Goal: Contribute content: Contribute content

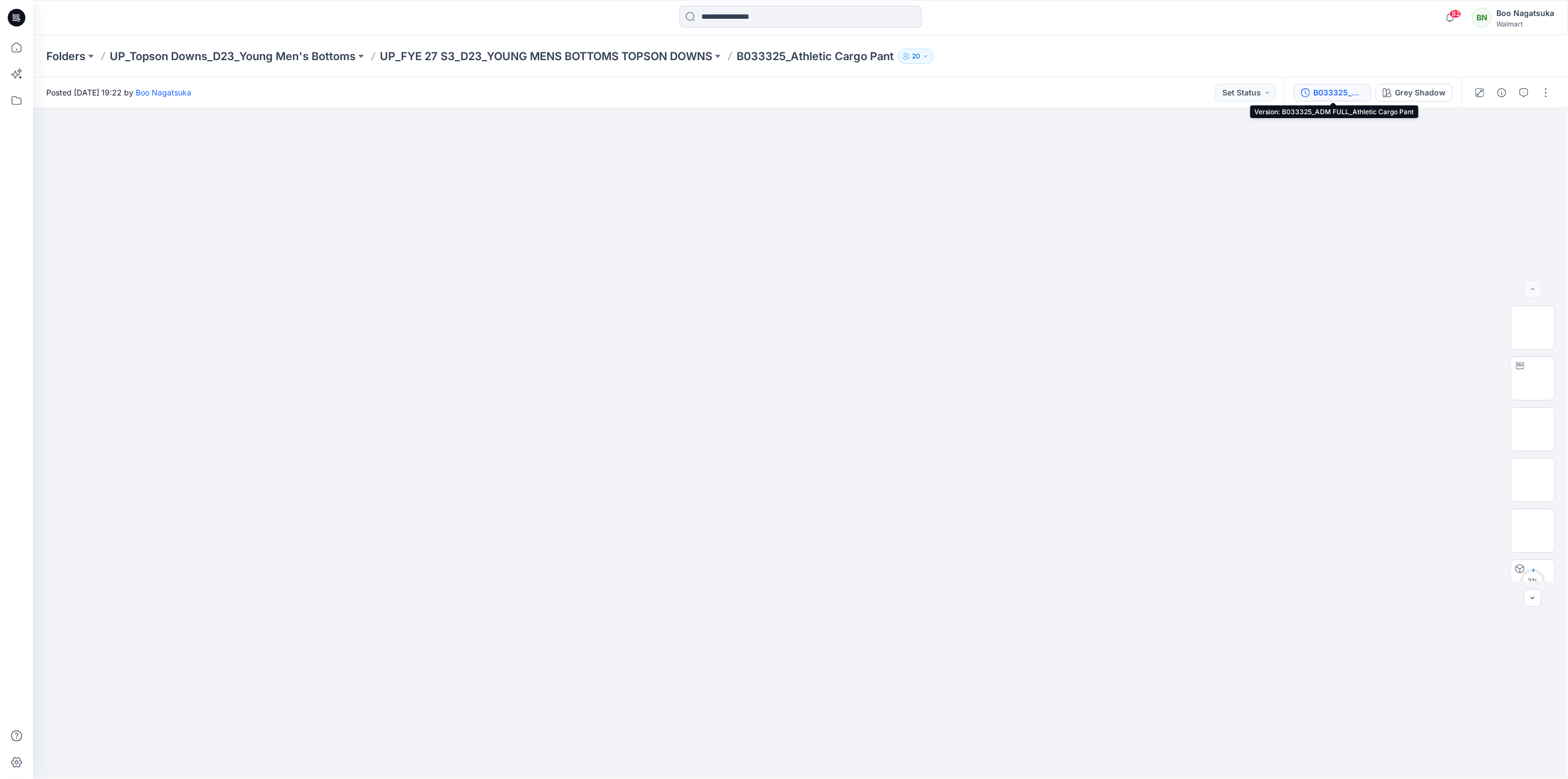
click at [1354, 91] on div "B033325_ADM FULL_Athletic Cargo Pant" at bounding box center [1339, 93] width 51 height 12
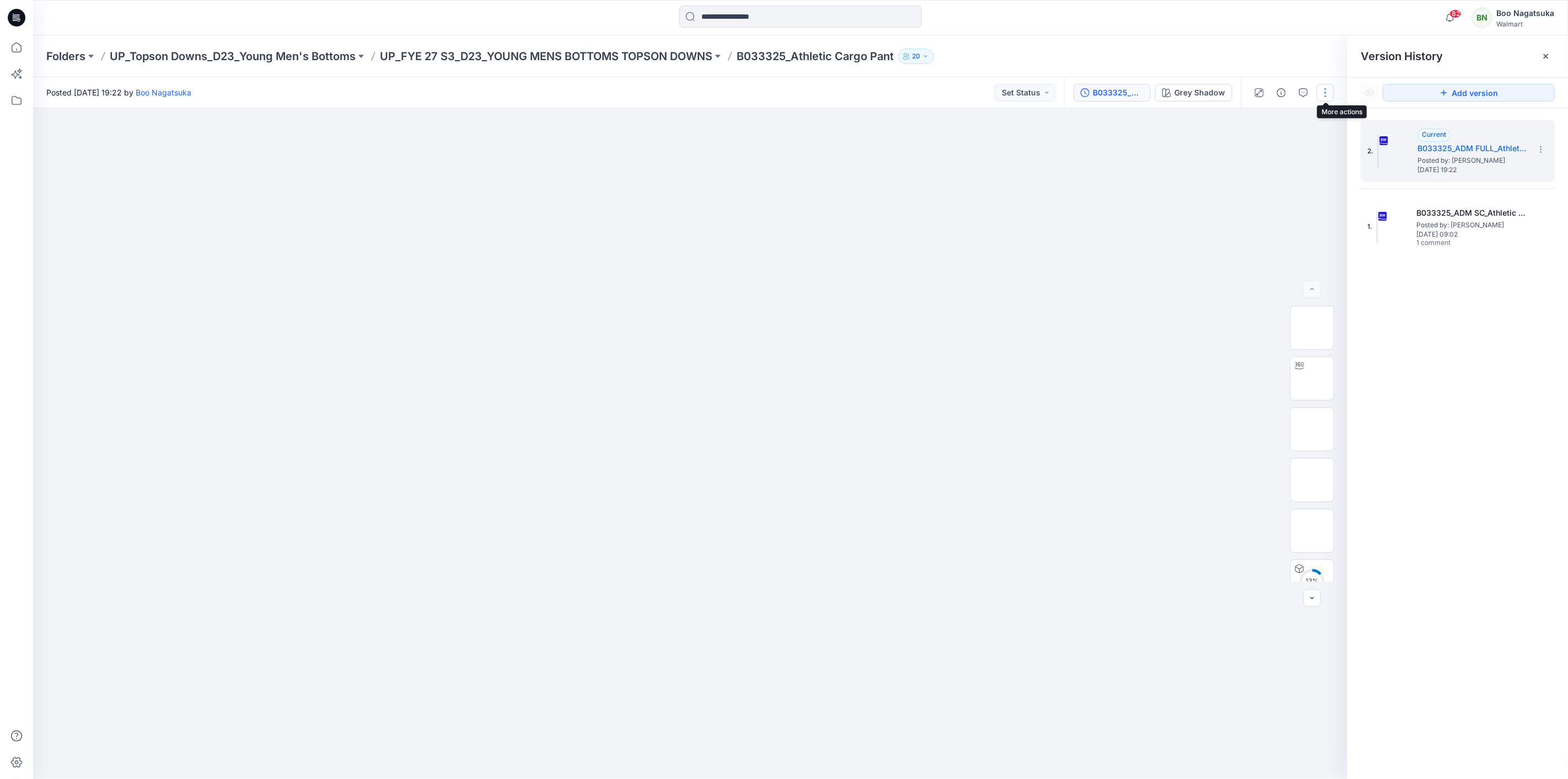
click at [1322, 90] on button "button" at bounding box center [1325, 93] width 18 height 18
click at [1278, 145] on button "Edit" at bounding box center [1279, 149] width 102 height 21
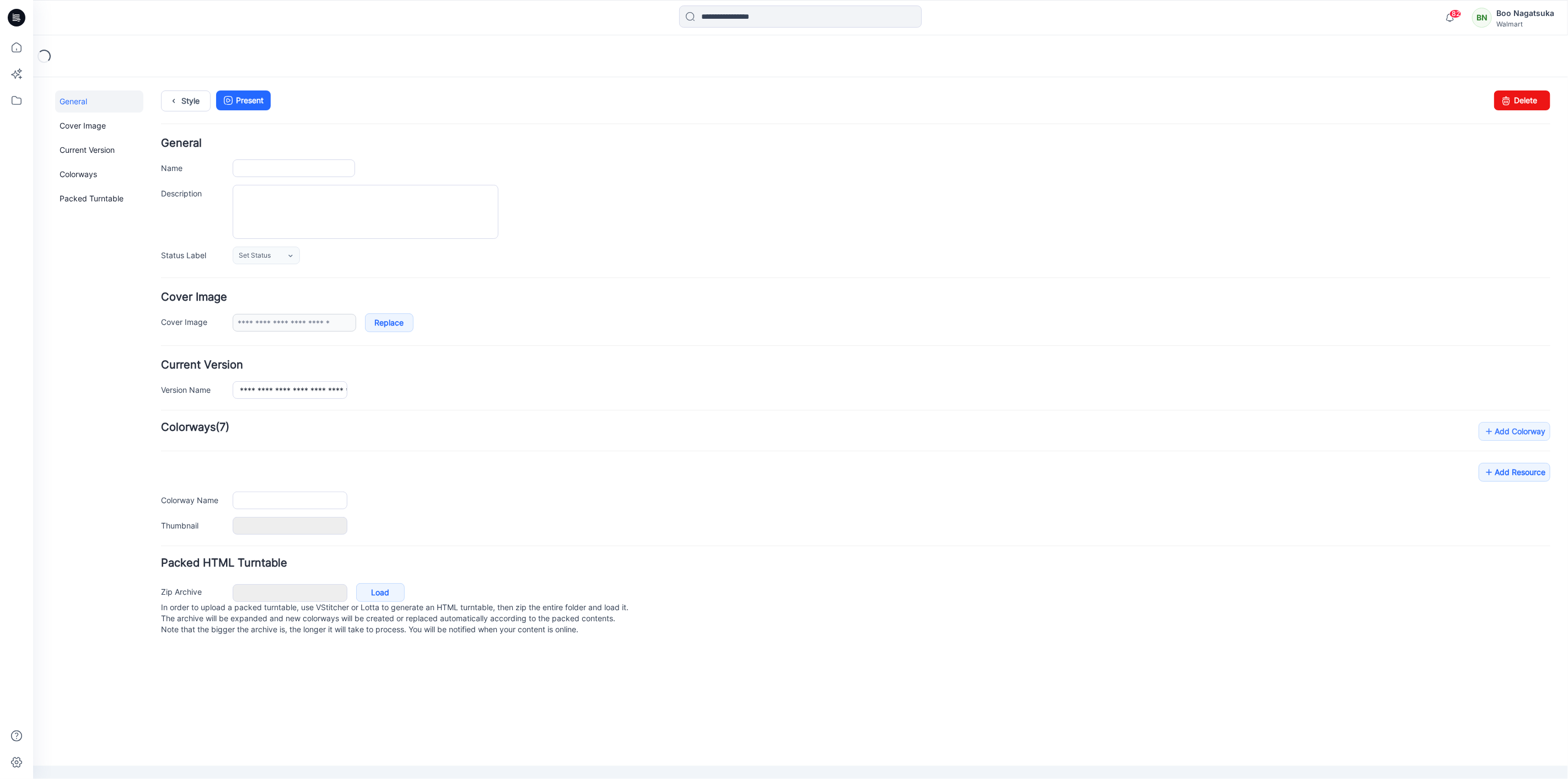
type input "**********"
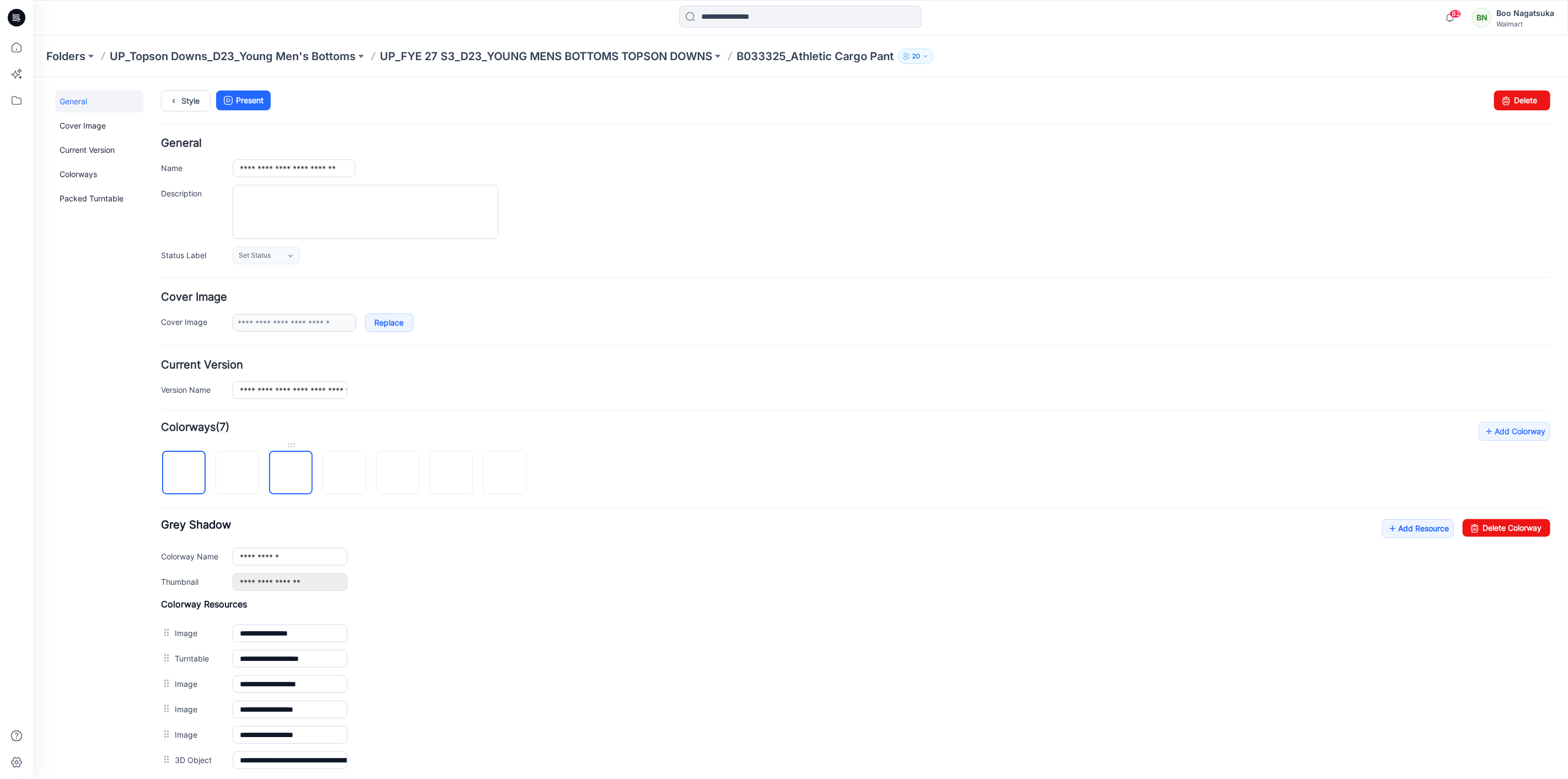
click at [290, 473] on img at bounding box center [290, 473] width 0 height 0
click at [237, 473] on img at bounding box center [237, 473] width 0 height 0
click at [102, 512] on div "General Cover Image Current Version Colorways Packed Turntable" at bounding box center [99, 489] width 88 height 798
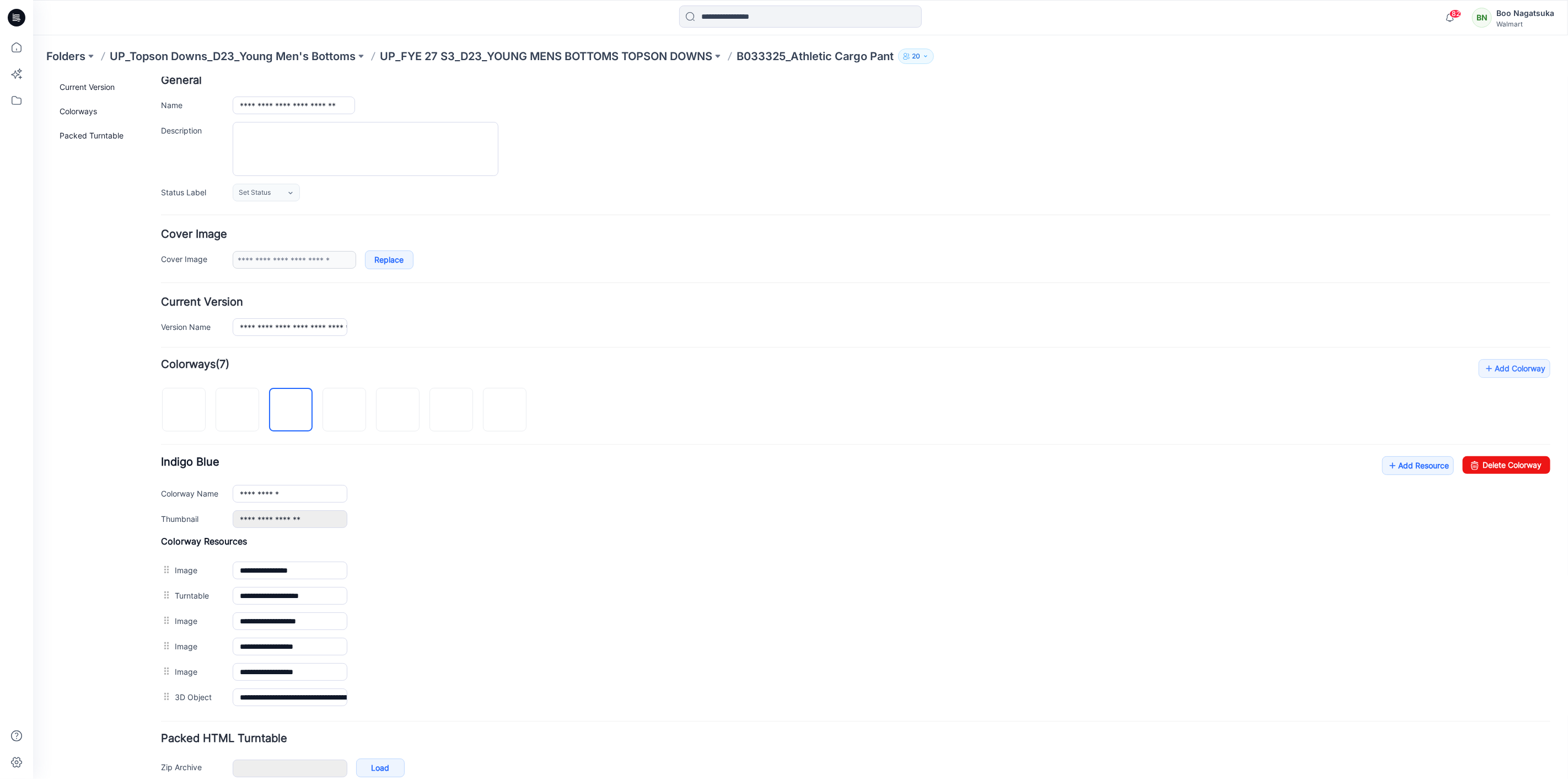
scroll to position [122, 0]
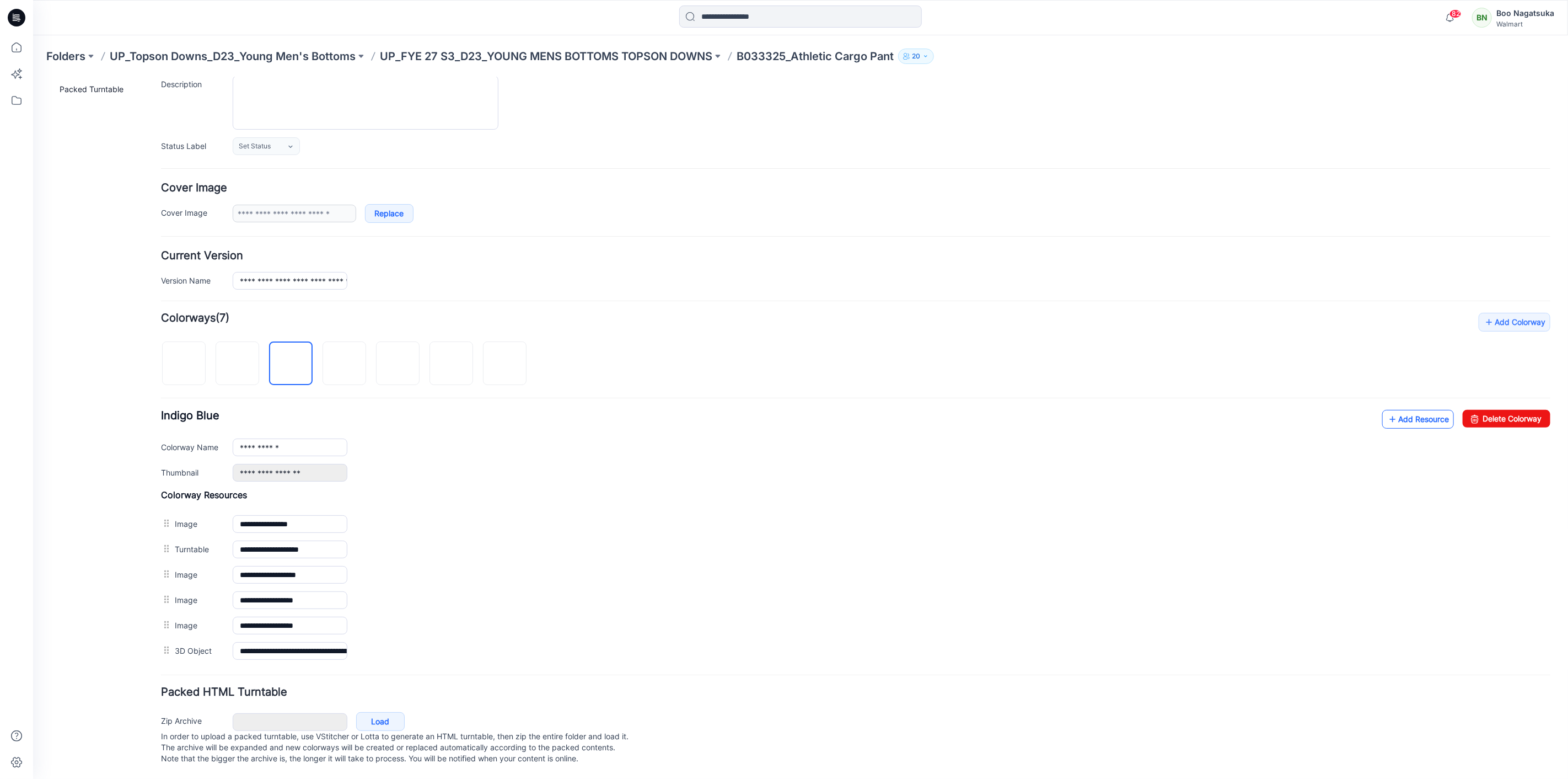
click at [1402, 410] on link "Add Resource" at bounding box center [1418, 418] width 72 height 19
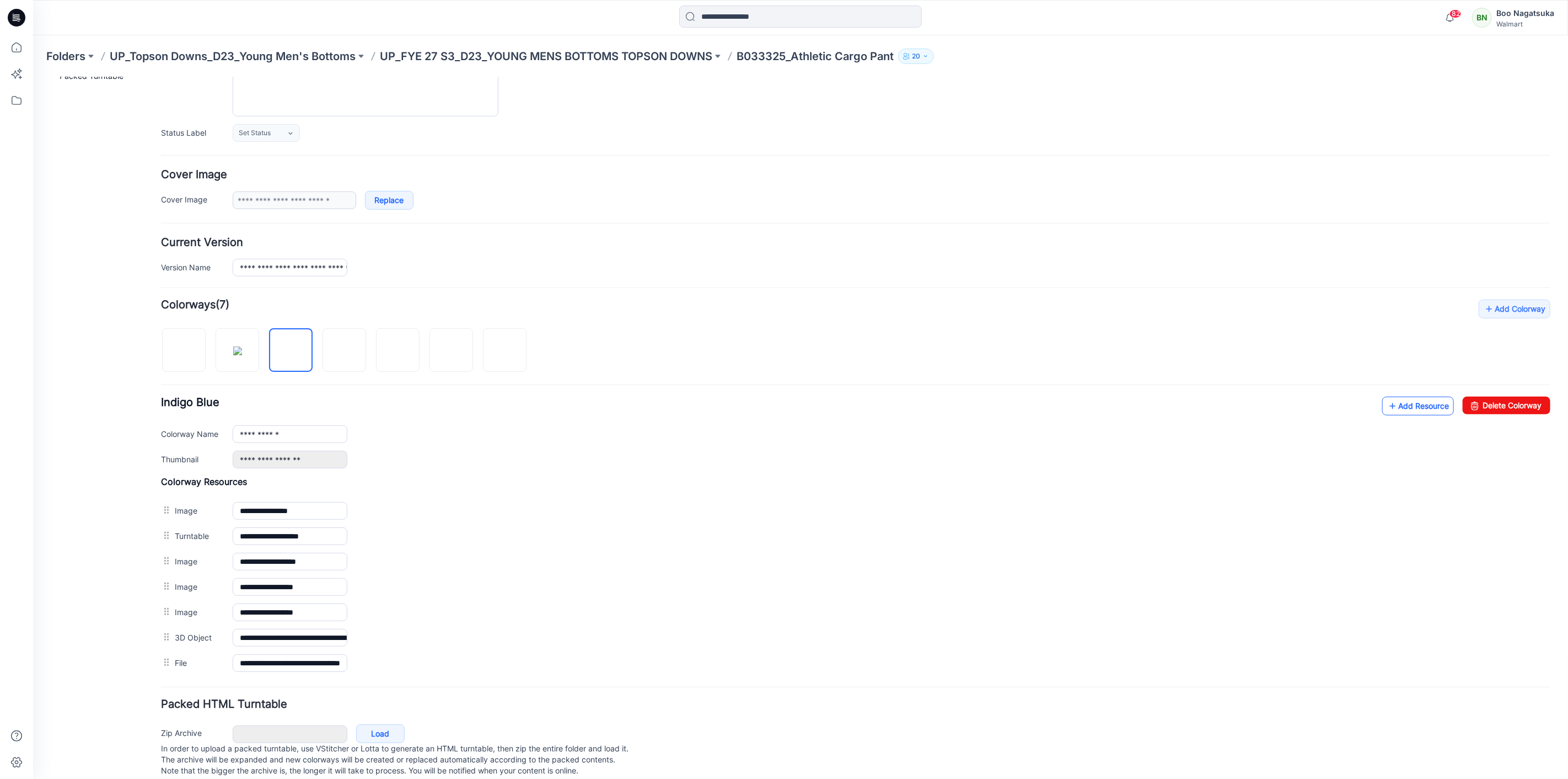
click at [1392, 409] on link "Add Resource" at bounding box center [1418, 405] width 72 height 19
click at [1387, 405] on icon at bounding box center [1392, 405] width 11 height 18
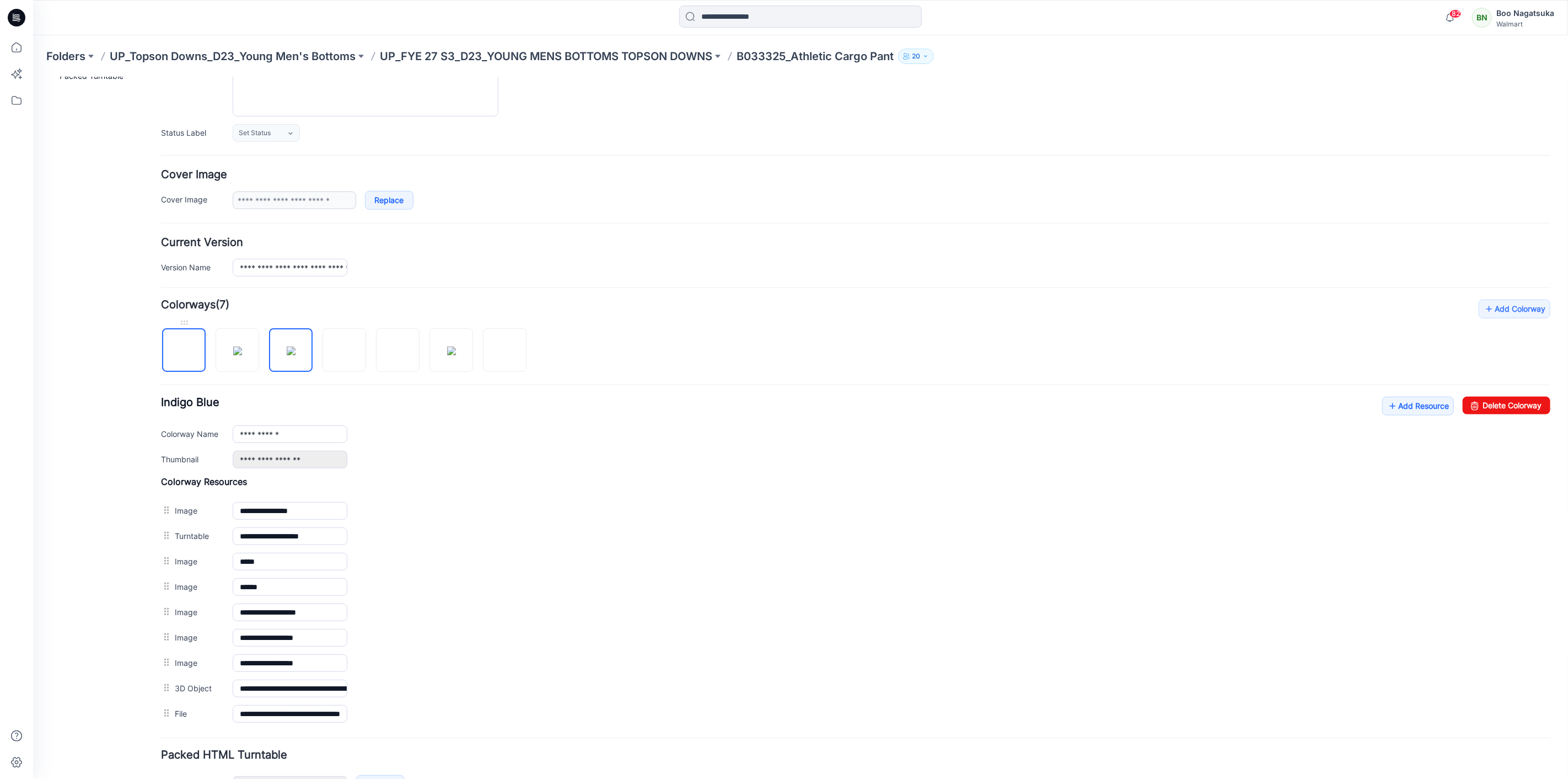
click at [184, 350] on img at bounding box center [184, 350] width 0 height 0
click at [242, 354] on img at bounding box center [237, 350] width 9 height 9
click at [108, 620] on div "General Cover Image Current Version Colorways Packed Turntable" at bounding box center [99, 404] width 88 height 874
click at [290, 346] on img at bounding box center [290, 350] width 9 height 9
click at [113, 618] on div "General Cover Image Current Version Colorways Packed Turntable" at bounding box center [99, 404] width 88 height 874
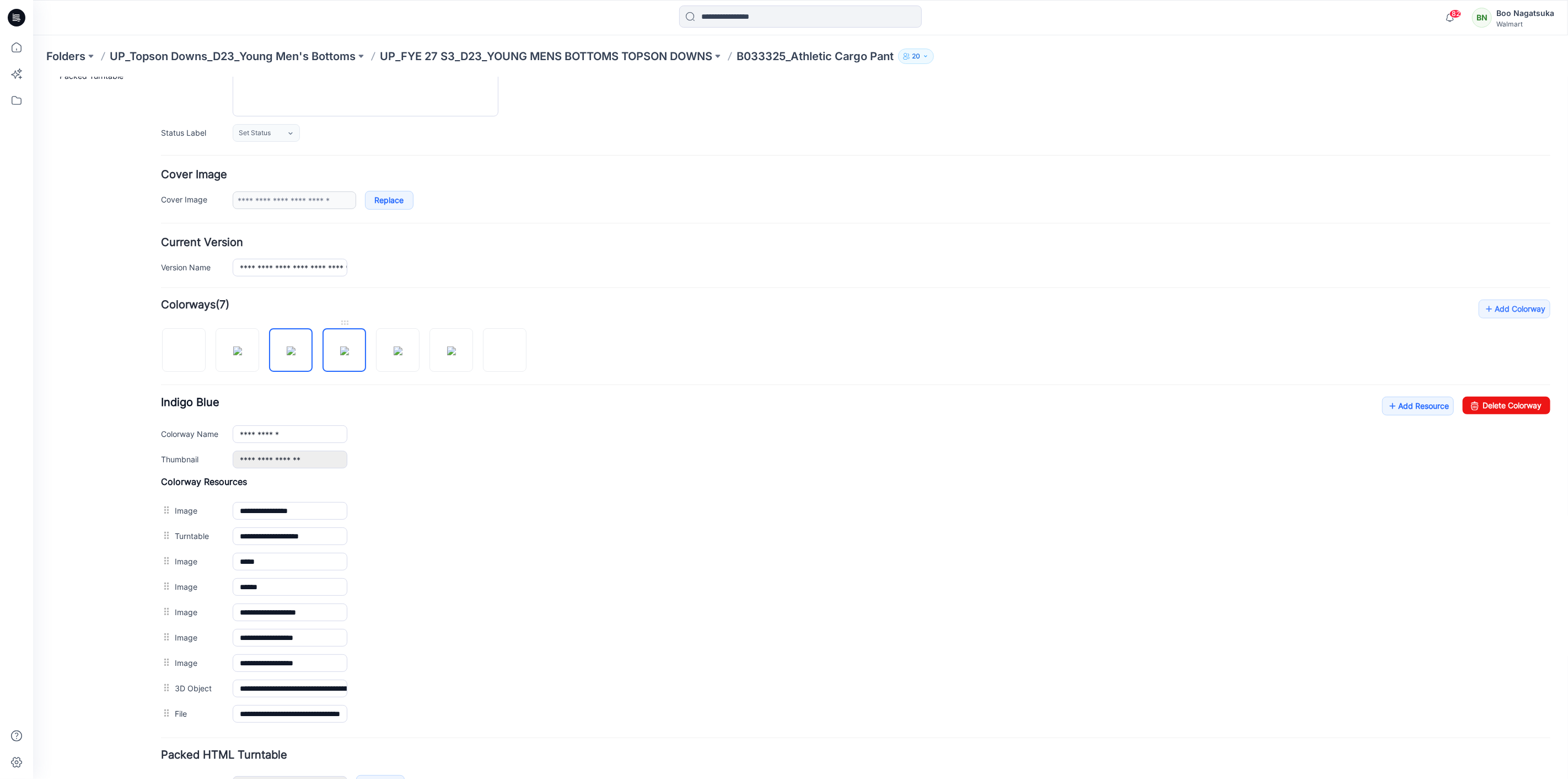
click at [348, 354] on img at bounding box center [344, 350] width 9 height 9
drag, startPoint x: 118, startPoint y: 629, endPoint x: 133, endPoint y: 618, distance: 18.6
click at [119, 629] on div "General Cover Image Current Version Colorways Packed Turntable" at bounding box center [99, 404] width 88 height 874
click at [393, 354] on img at bounding box center [397, 350] width 9 height 9
click at [135, 618] on div "General Cover Image Current Version Colorways Packed Turntable" at bounding box center [99, 404] width 88 height 874
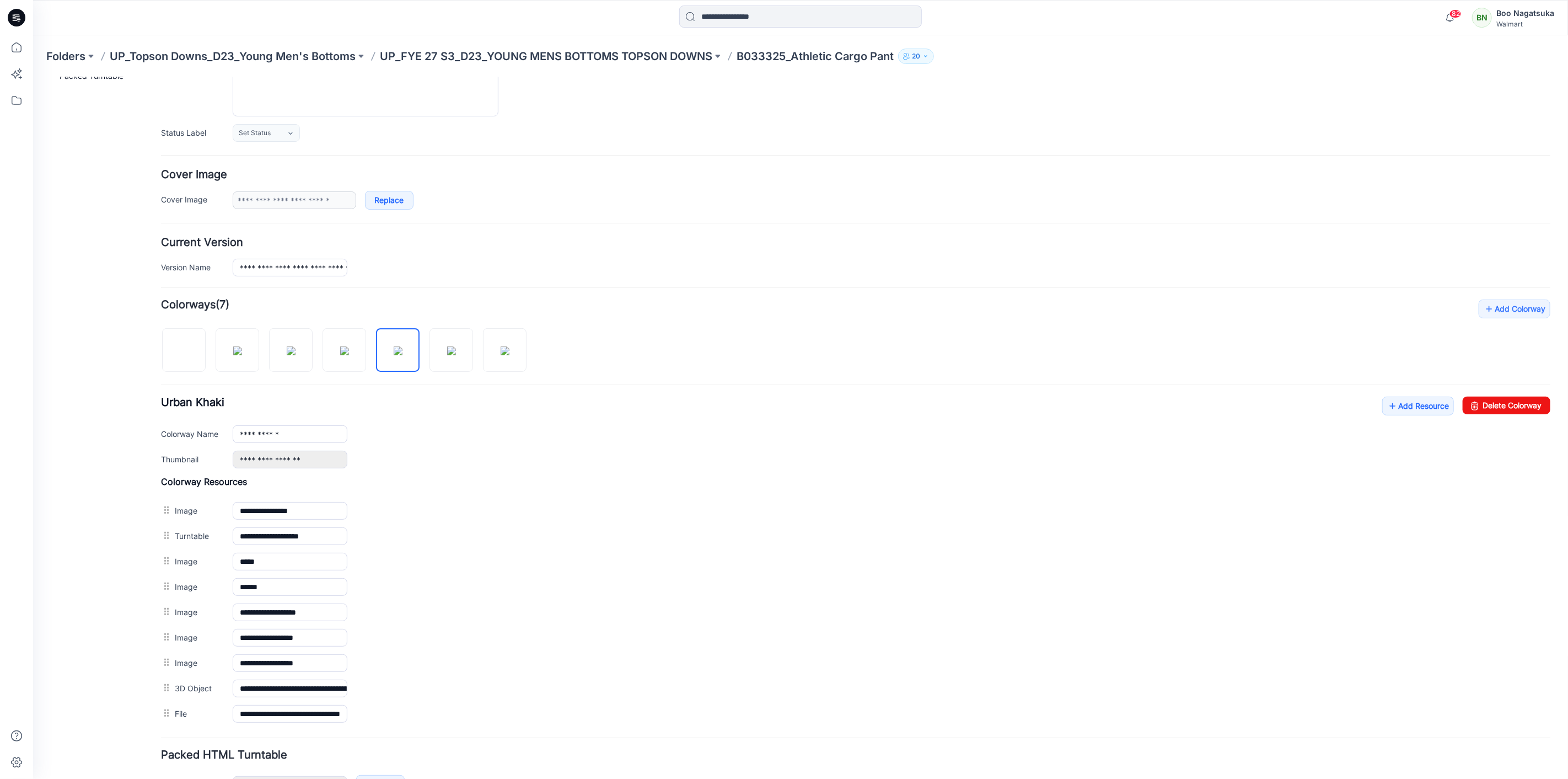
click at [116, 621] on div "General Cover Image Current Version Colorways Packed Turntable" at bounding box center [99, 404] width 88 height 874
click at [447, 349] on img at bounding box center [451, 350] width 9 height 9
click at [111, 624] on div "General Cover Image Current Version Colorways Packed Turntable" at bounding box center [99, 404] width 88 height 874
click at [500, 354] on img at bounding box center [505, 350] width 9 height 9
click at [119, 630] on div "General Cover Image Current Version Colorways Packed Turntable" at bounding box center [99, 404] width 88 height 874
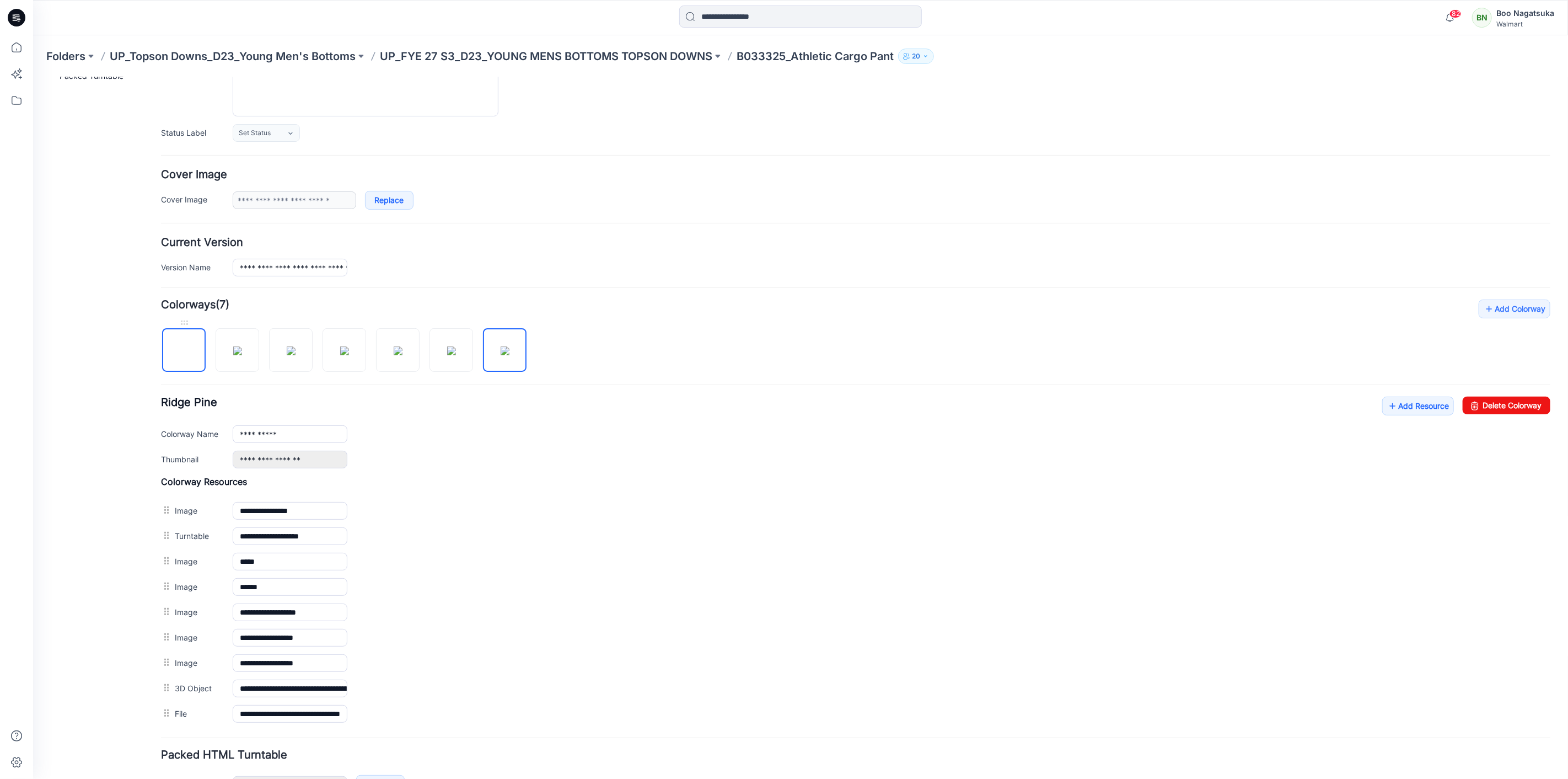
click at [184, 350] on img at bounding box center [184, 350] width 0 height 0
click at [108, 630] on div "General Cover Image Current Version Colorways Packed Turntable" at bounding box center [99, 404] width 88 height 874
click at [233, 354] on img at bounding box center [237, 350] width 9 height 9
click at [286, 354] on img at bounding box center [290, 350] width 9 height 9
click at [340, 354] on img at bounding box center [344, 350] width 9 height 9
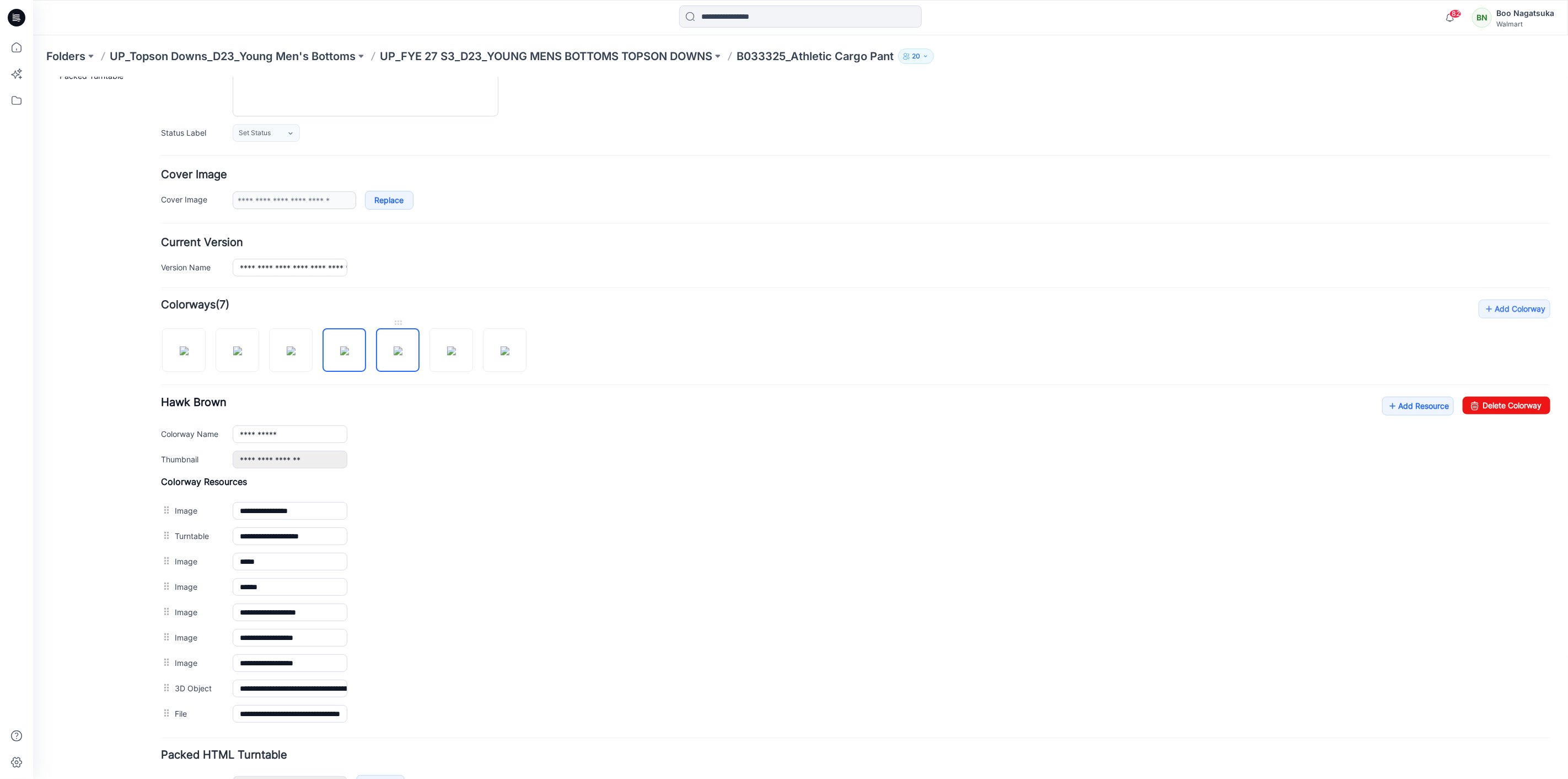
click at [397, 354] on img at bounding box center [397, 350] width 9 height 9
click at [124, 636] on div "General Cover Image Current Version Colorways Packed Turntable" at bounding box center [99, 404] width 88 height 874
click at [450, 354] on img at bounding box center [451, 350] width 9 height 9
click at [509, 354] on img at bounding box center [505, 350] width 9 height 9
click at [188, 354] on img at bounding box center [183, 350] width 9 height 9
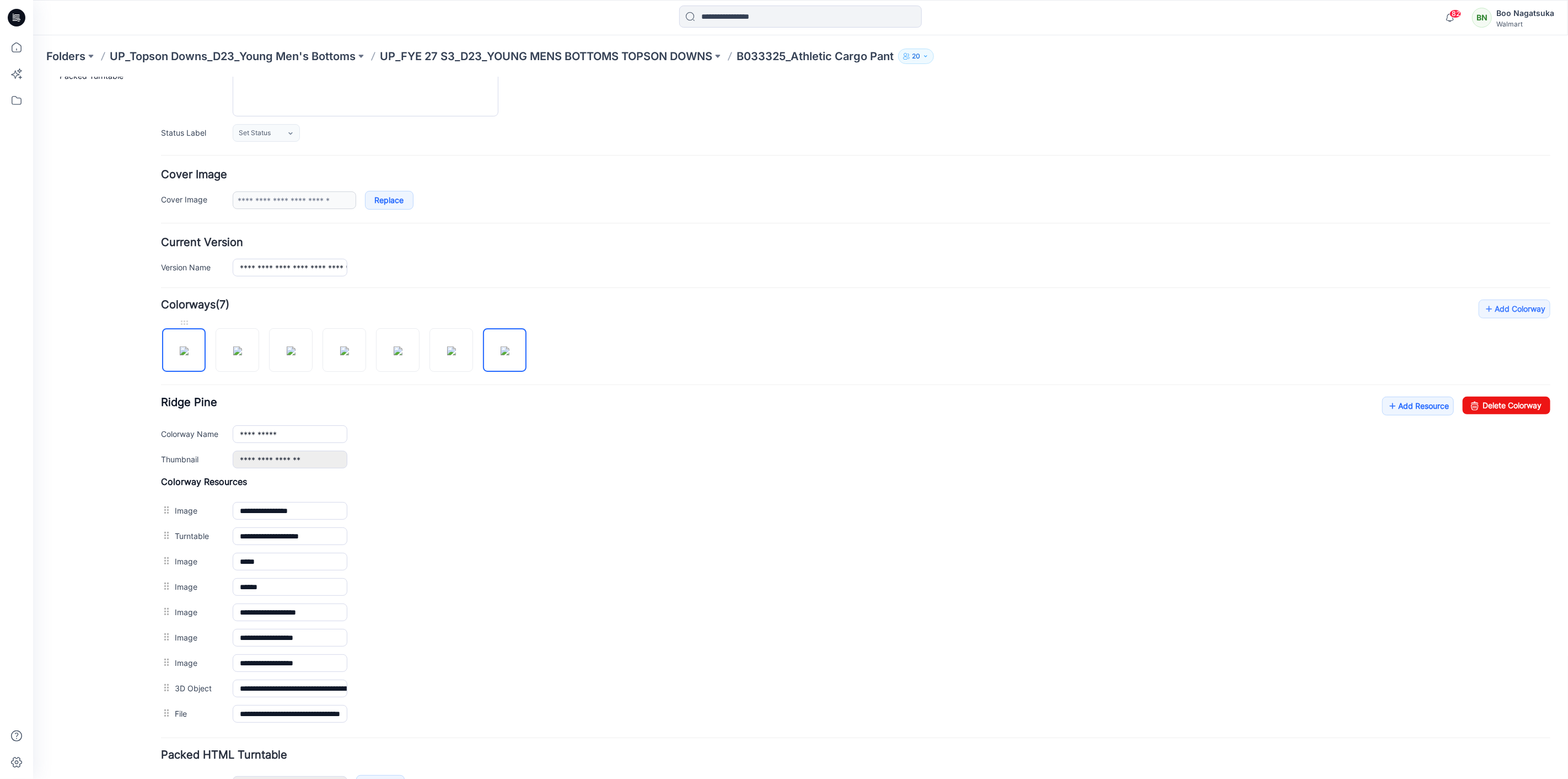
type input "**********"
click at [100, 563] on div "General Cover Image Current Version Colorways Packed Turntable" at bounding box center [99, 404] width 88 height 874
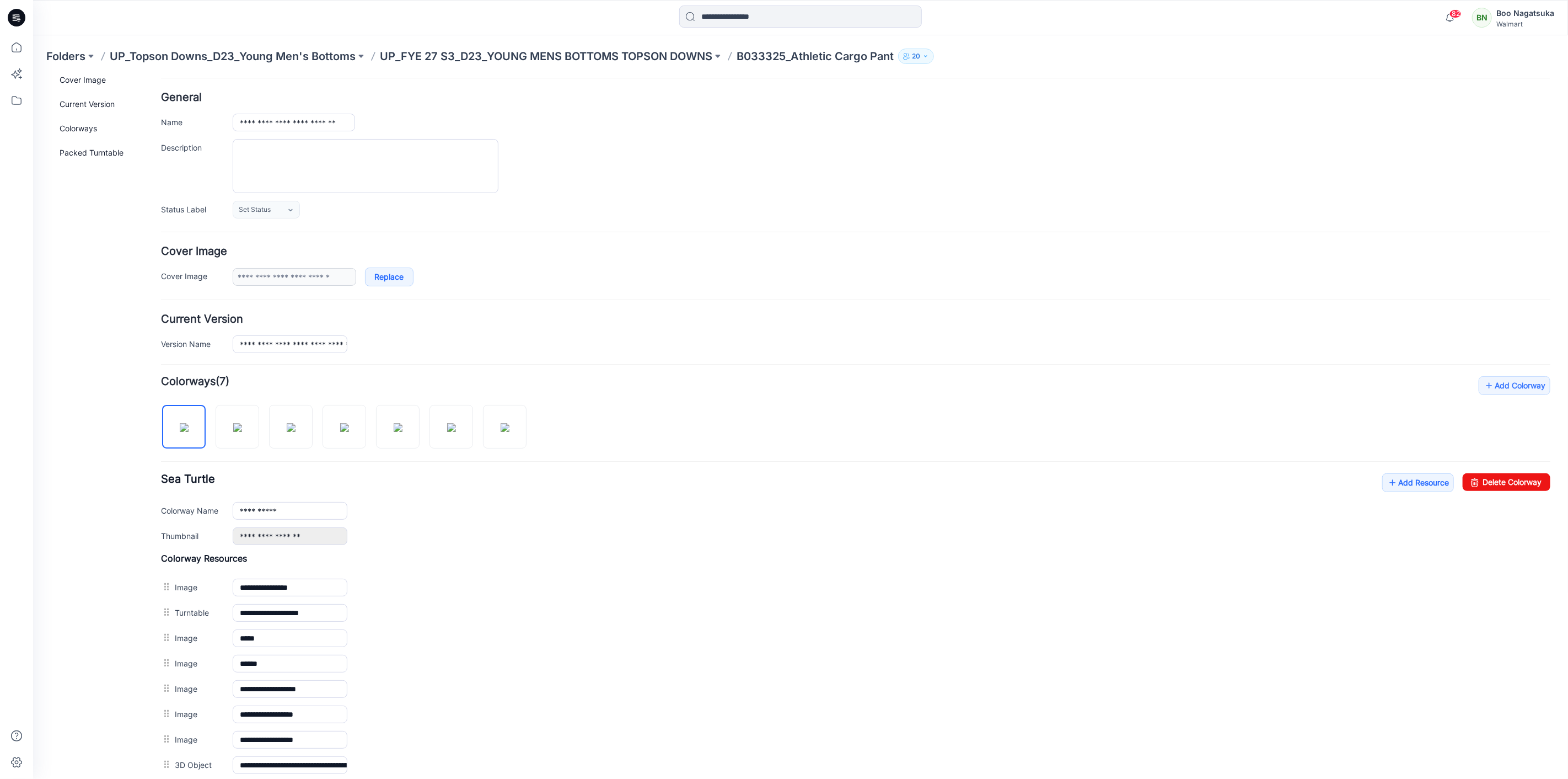
scroll to position [0, 0]
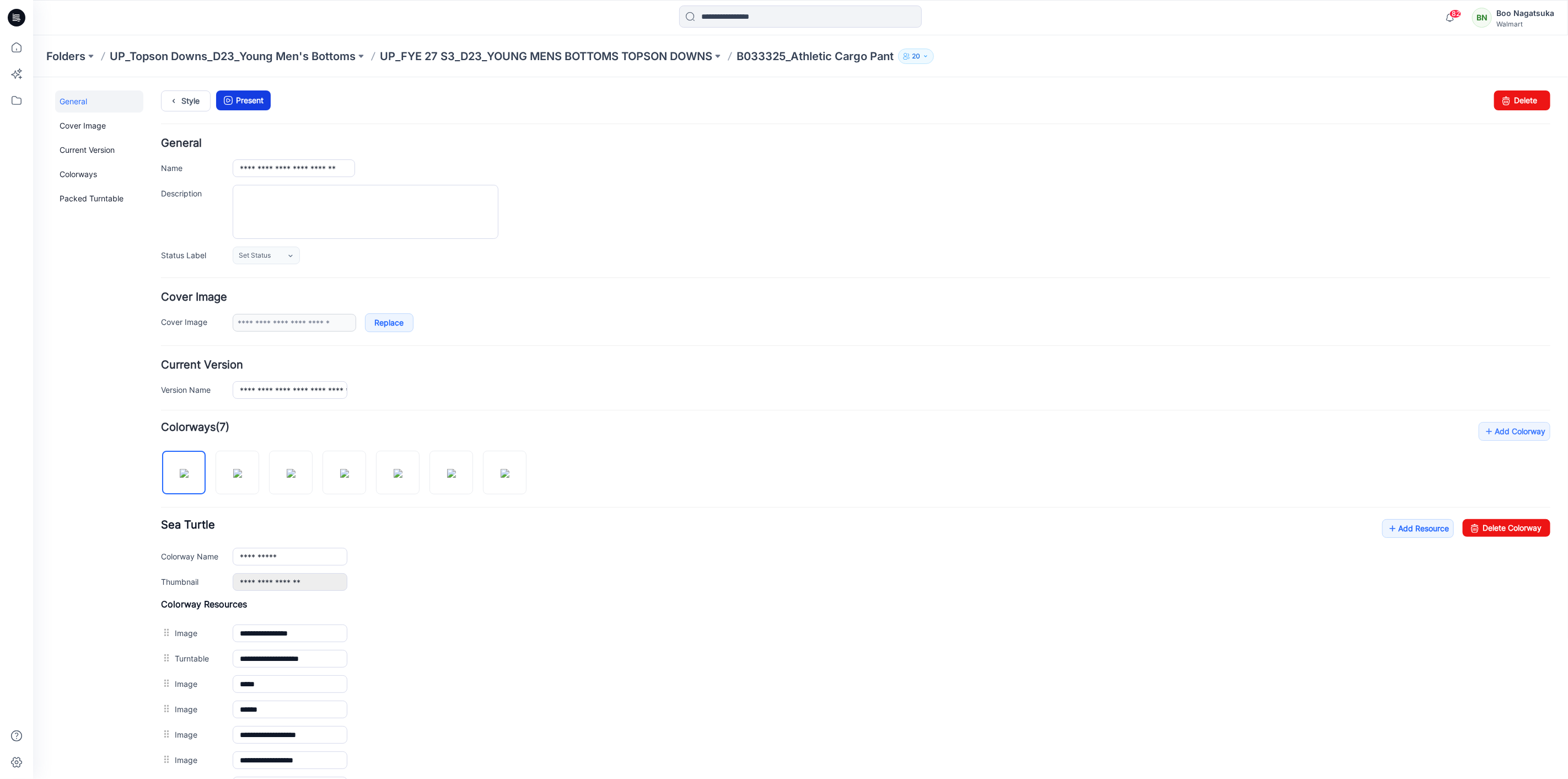
click at [243, 96] on link "Present" at bounding box center [243, 100] width 55 height 20
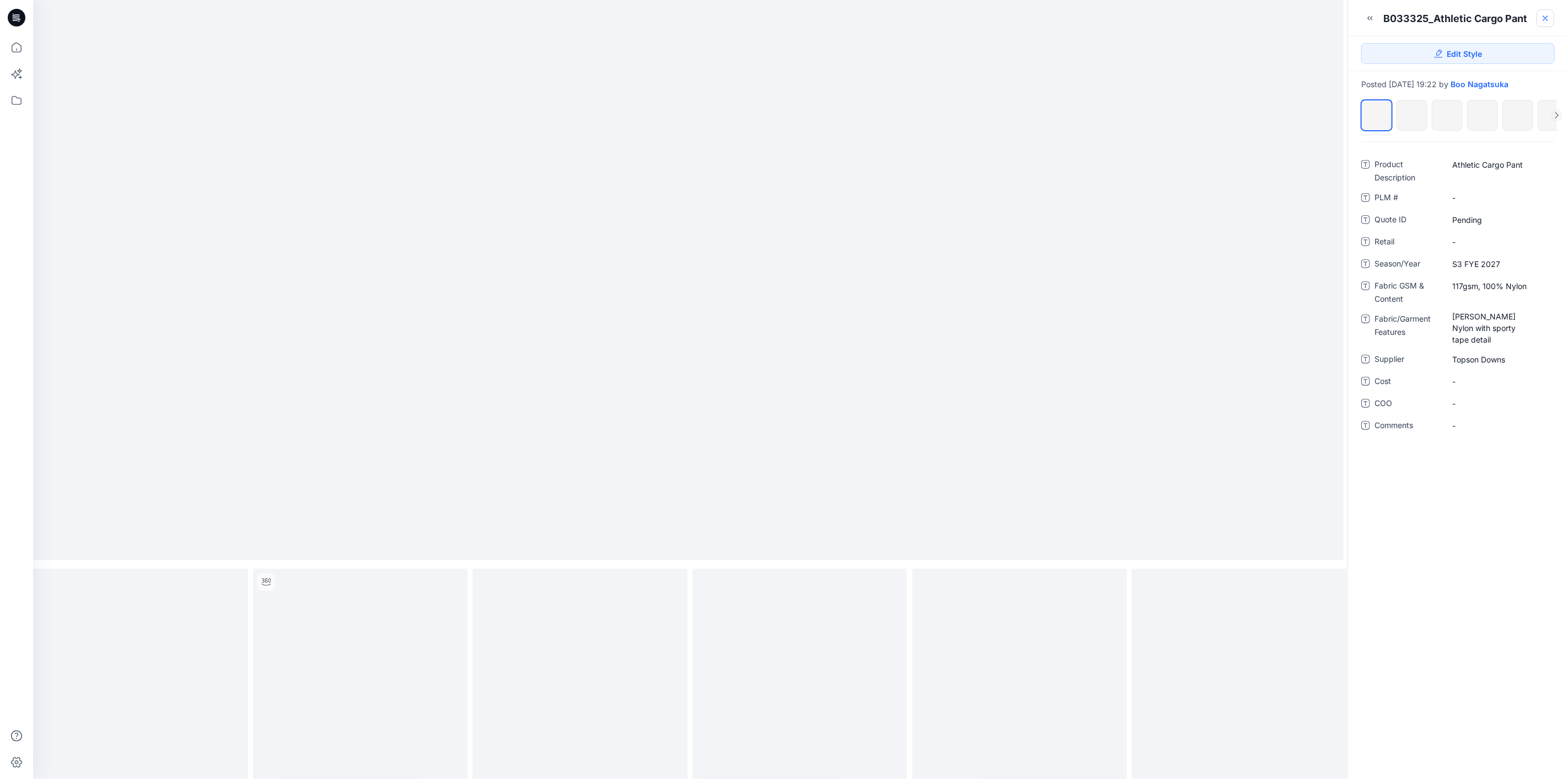
click at [1545, 16] on icon at bounding box center [1545, 18] width 9 height 9
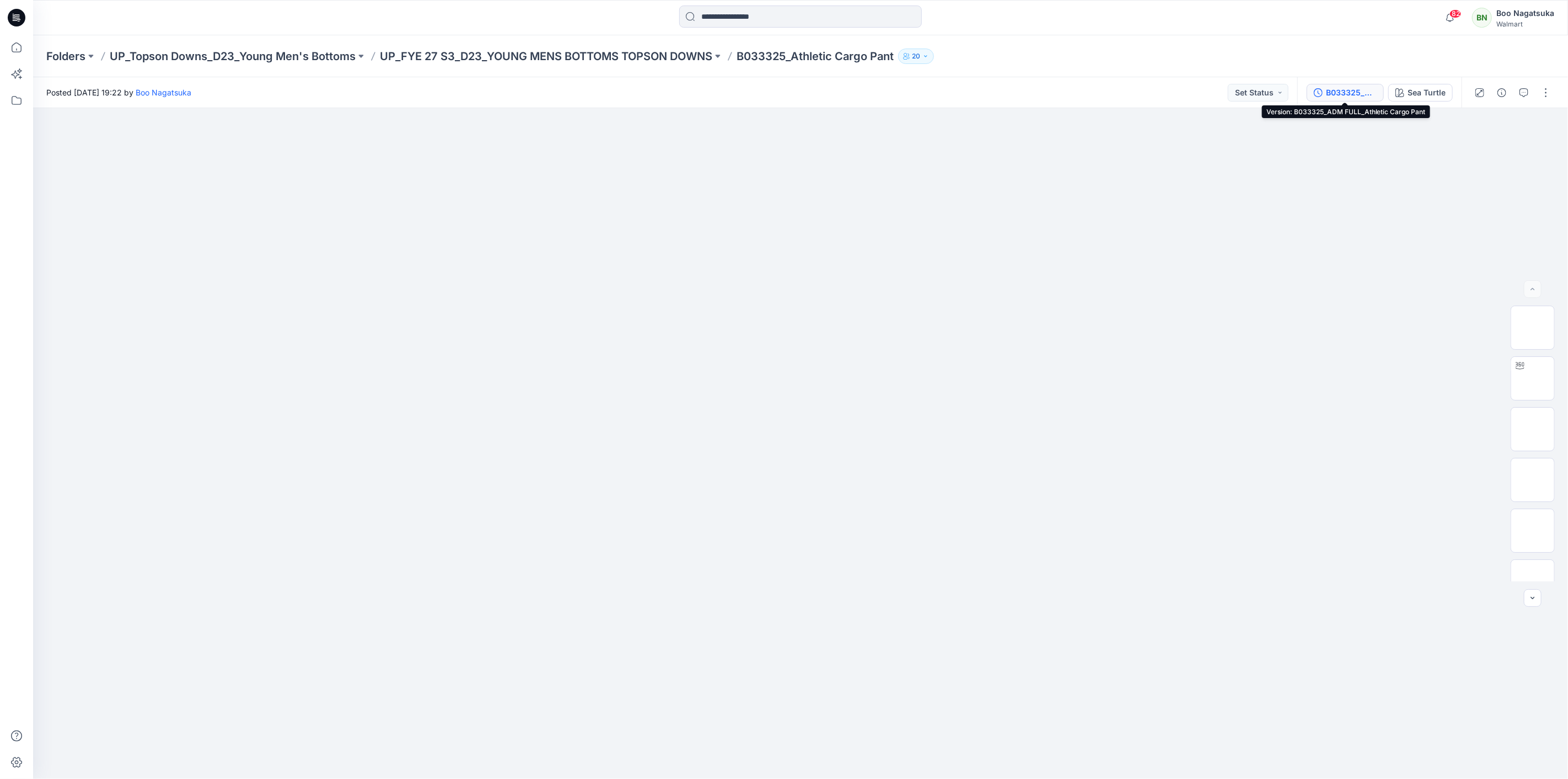
click at [1331, 91] on div "B033325_ADM FULL_Athletic Cargo Pant" at bounding box center [1351, 93] width 51 height 12
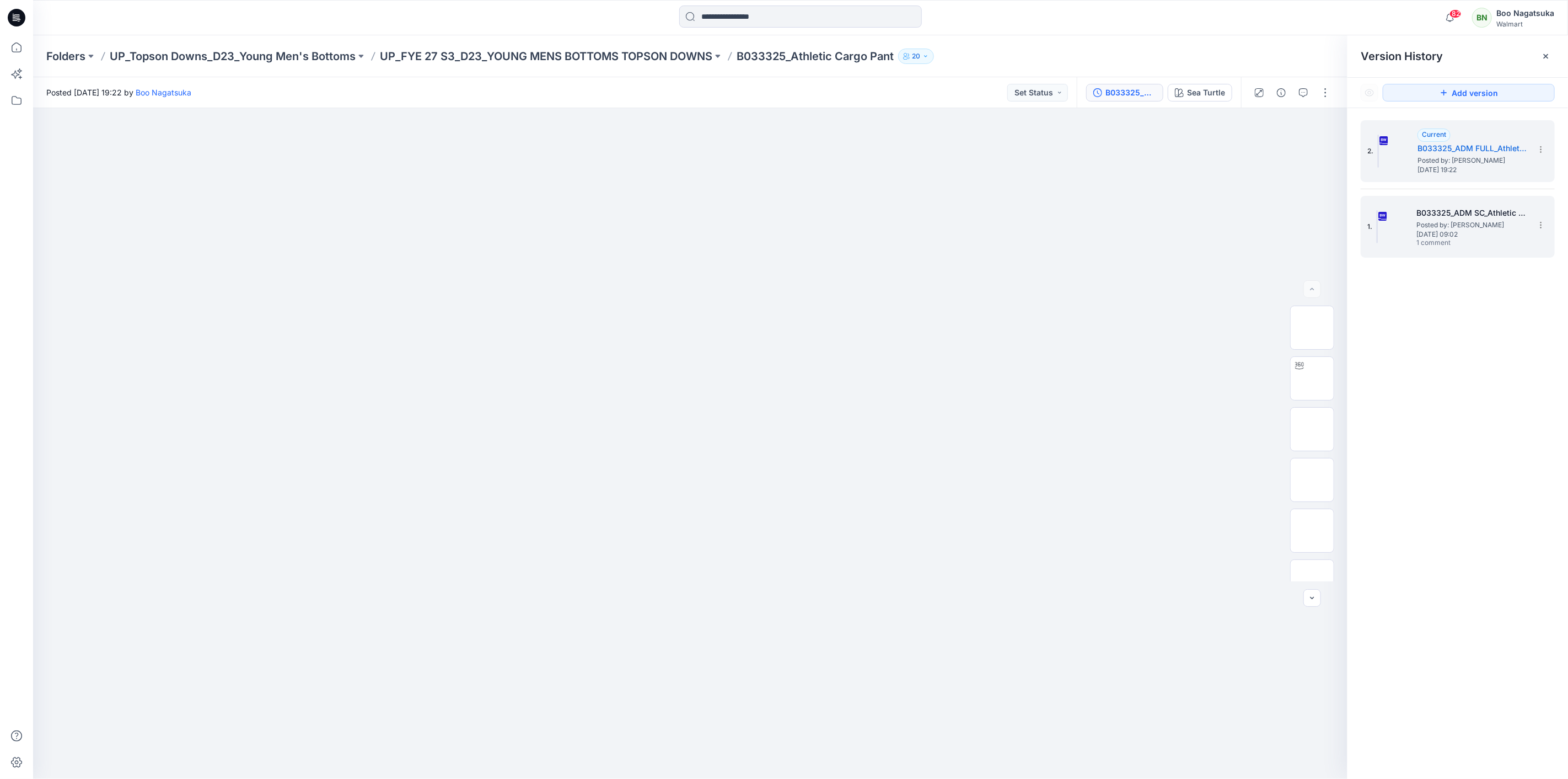
click at [1487, 234] on span "Friday, September 26, 2025 09:02" at bounding box center [1471, 234] width 110 height 8
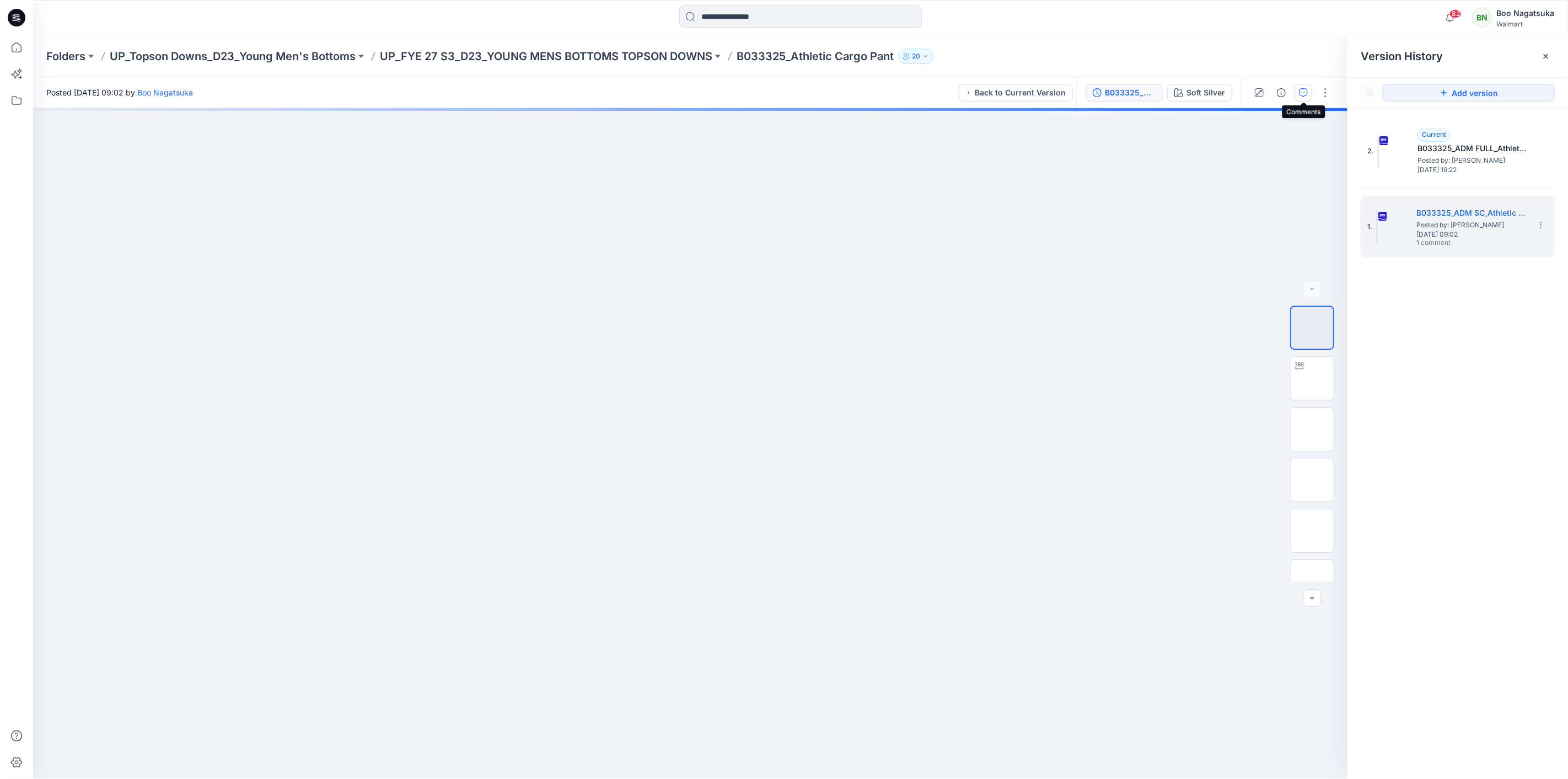
click at [1303, 92] on icon "button" at bounding box center [1303, 93] width 9 height 9
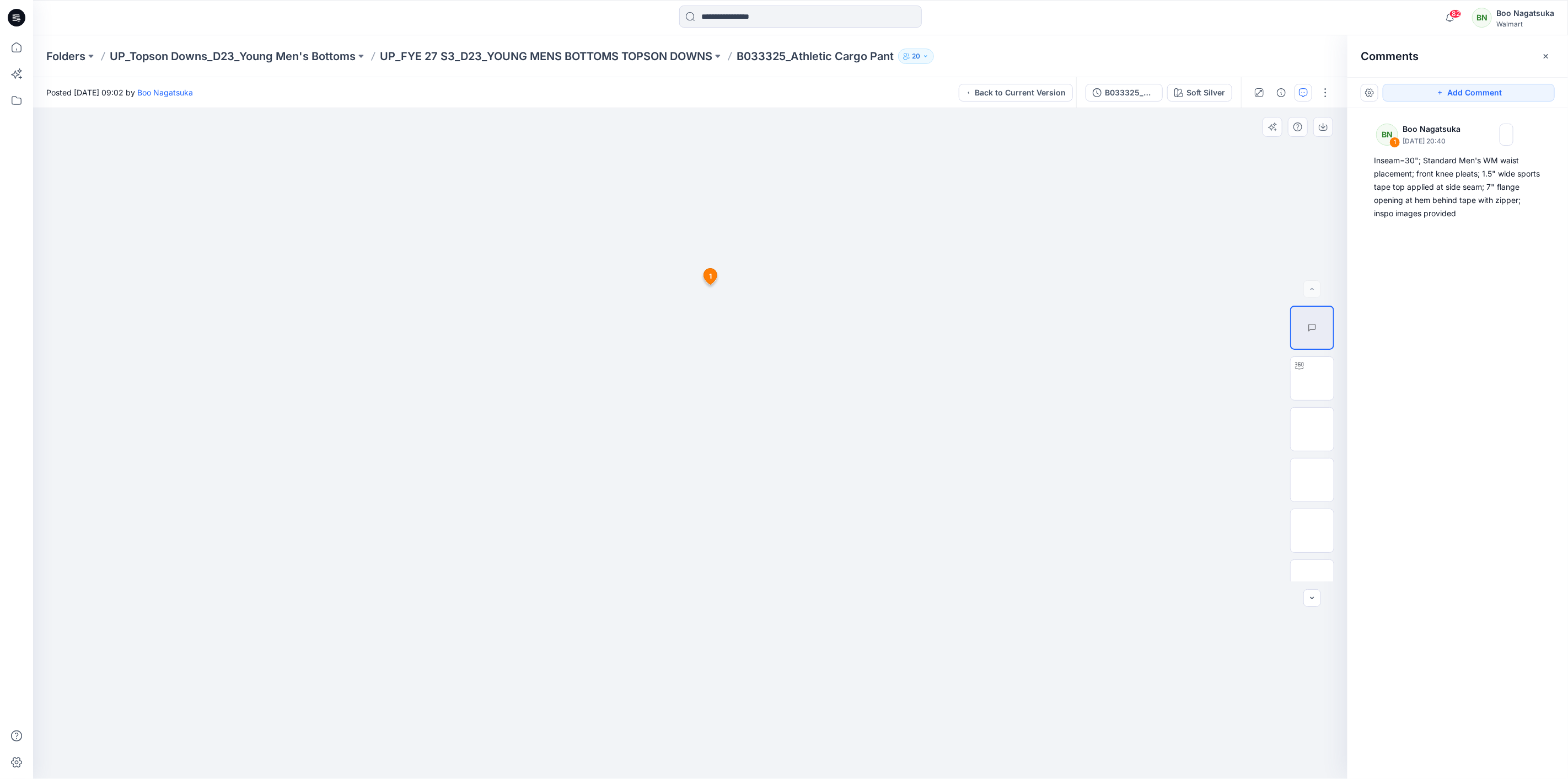
click at [716, 274] on icon at bounding box center [711, 277] width 13 height 16
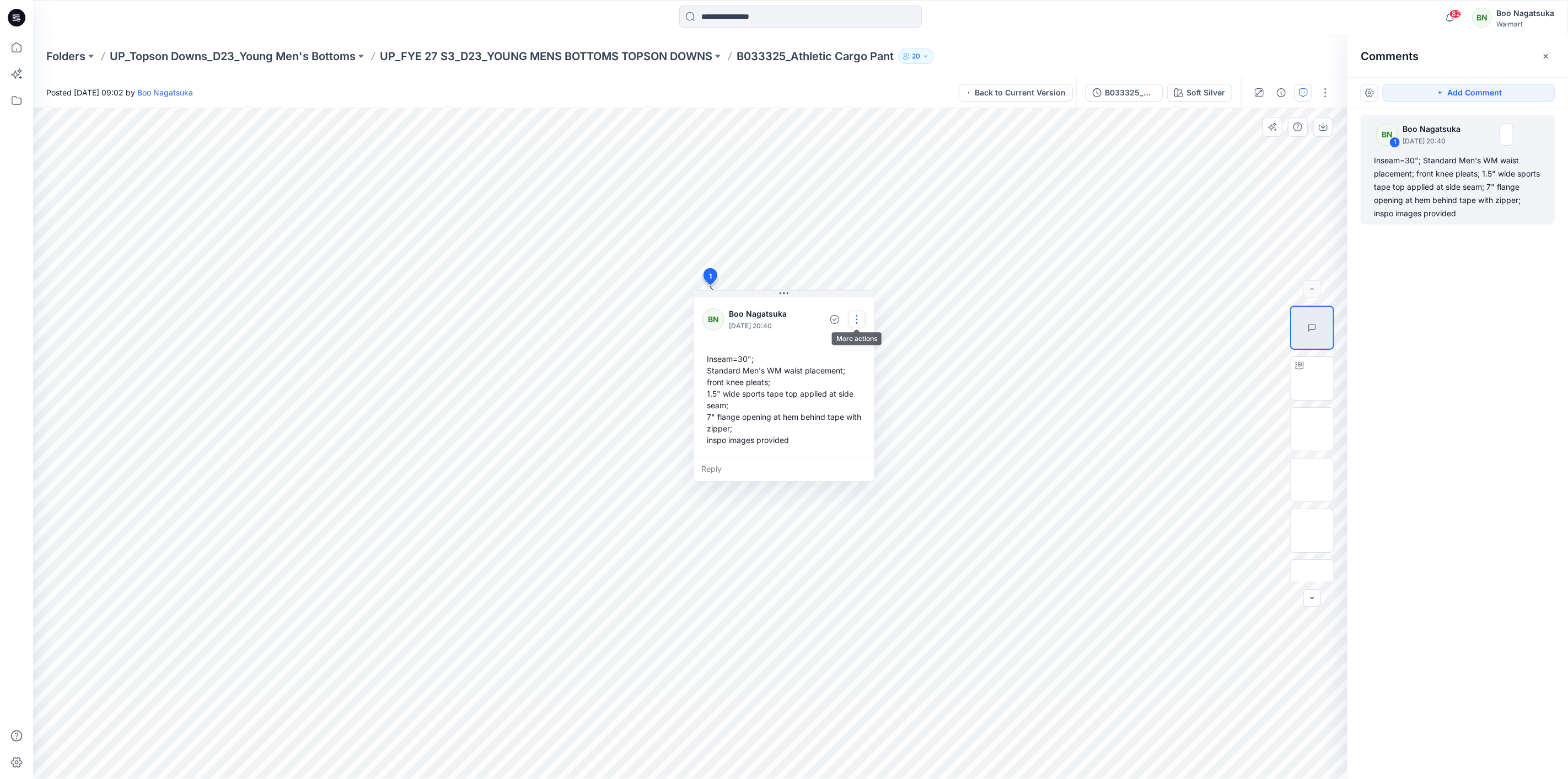
click at [852, 317] on button "button" at bounding box center [856, 319] width 18 height 18
click at [857, 340] on p "Edit comment" at bounding box center [859, 345] width 50 height 12
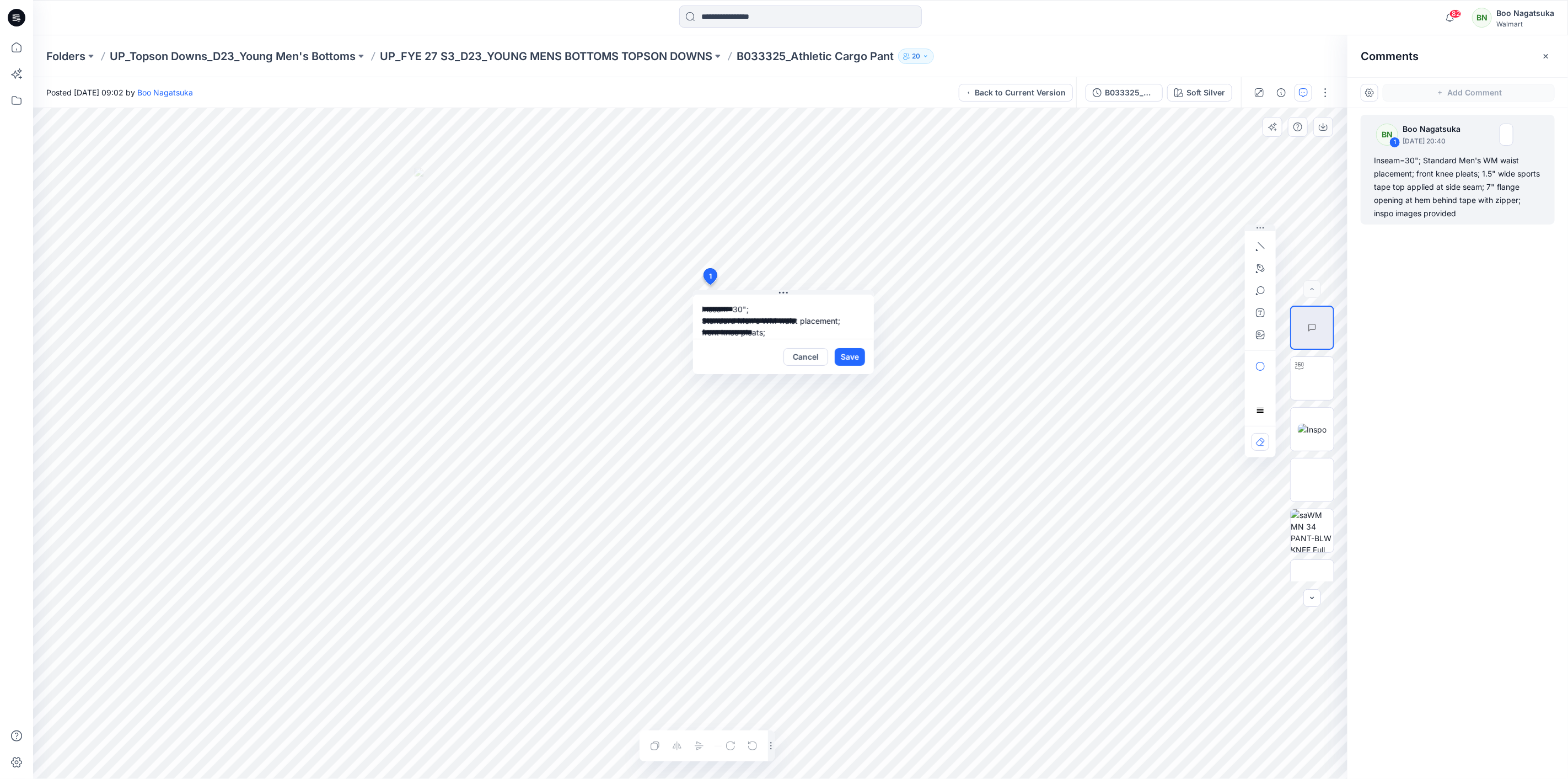
scroll to position [66, 0]
click at [809, 357] on button "Cancel" at bounding box center [805, 357] width 44 height 18
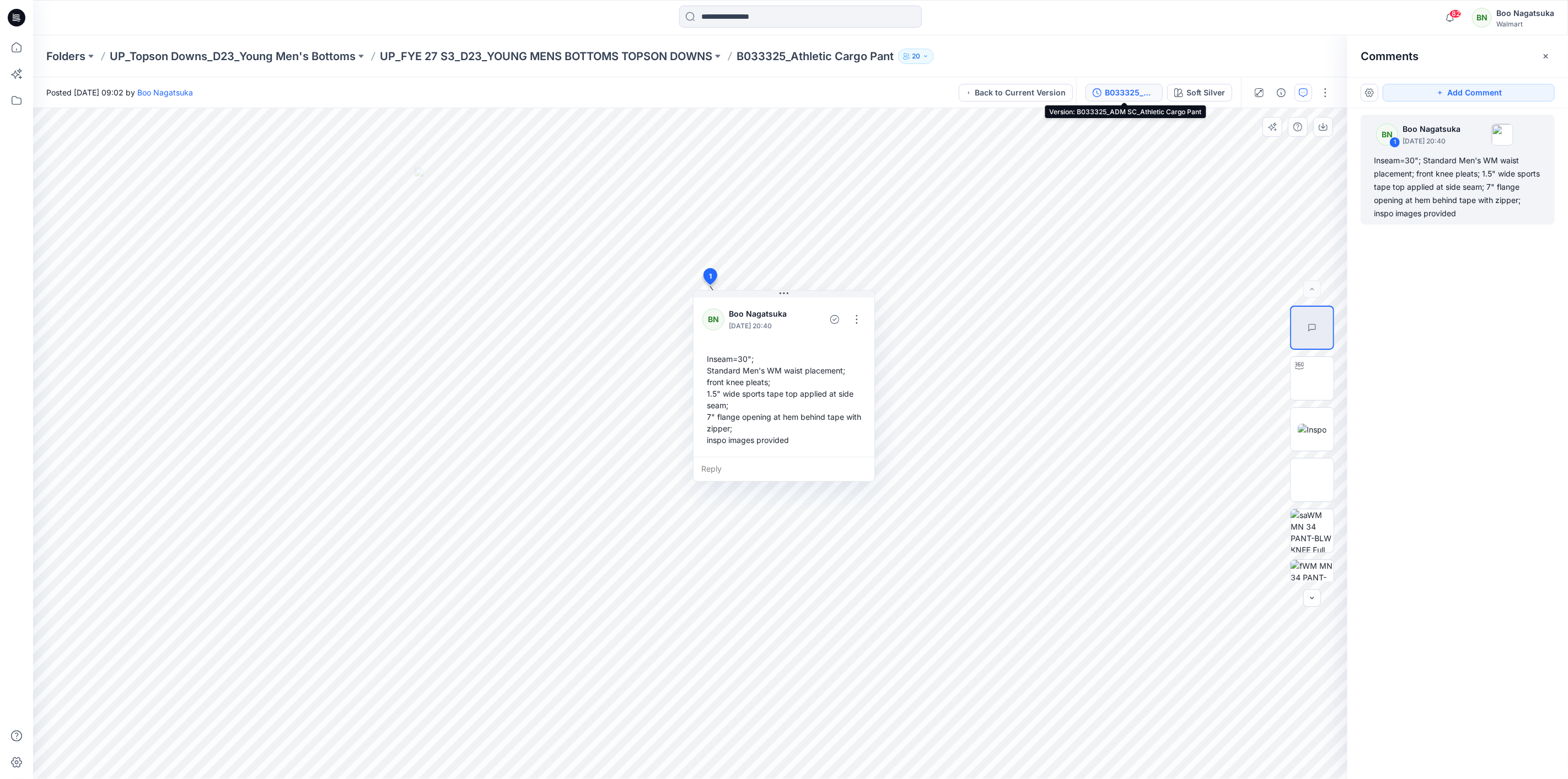
click at [1122, 93] on div "B033325_ADM SC_Athletic Cargo Pant" at bounding box center [1130, 93] width 51 height 12
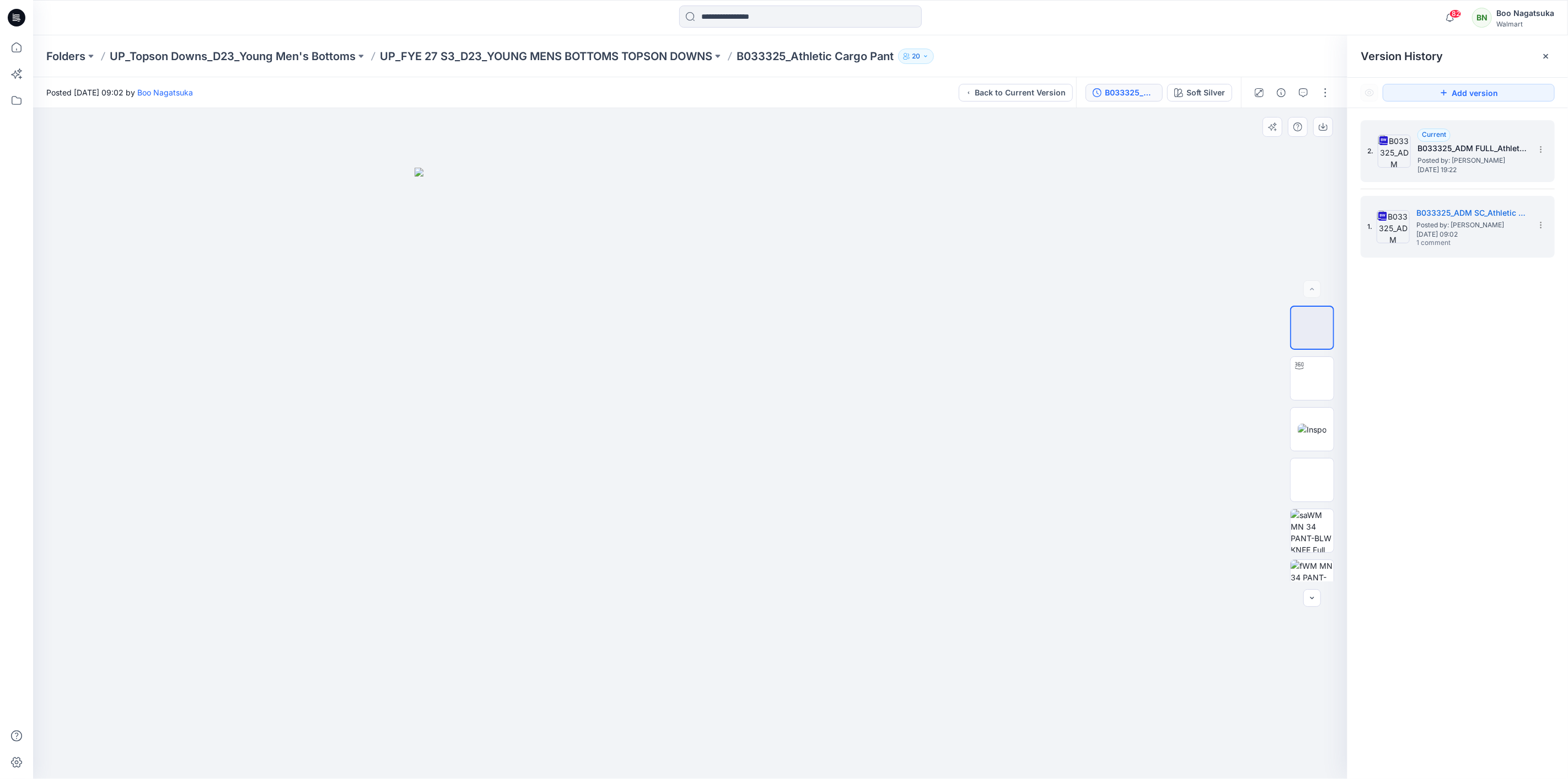
click at [1434, 161] on span "Posted by: Boo Nagatsuka" at bounding box center [1472, 161] width 110 height 11
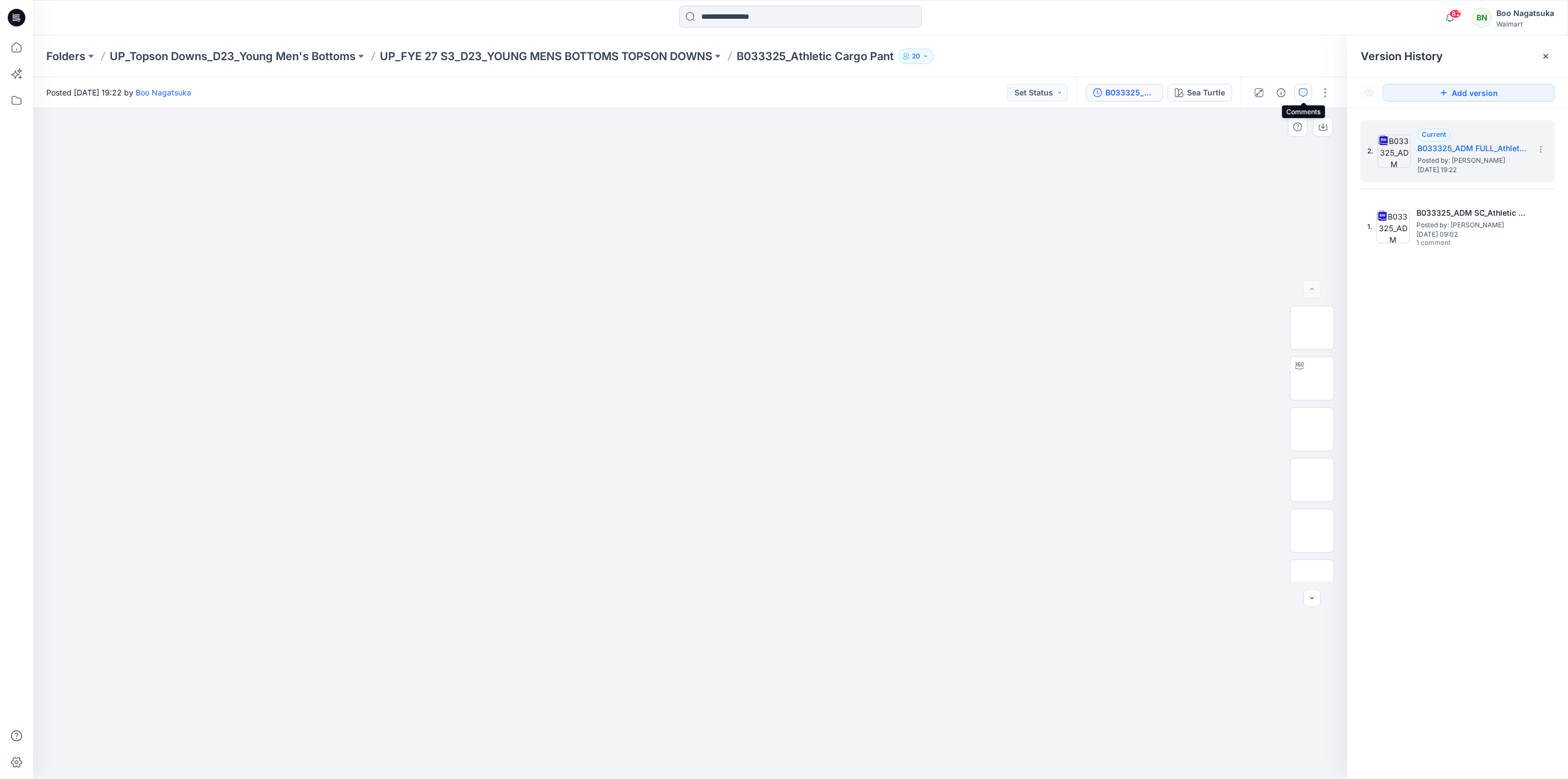
click at [1303, 94] on icon "button" at bounding box center [1303, 93] width 9 height 9
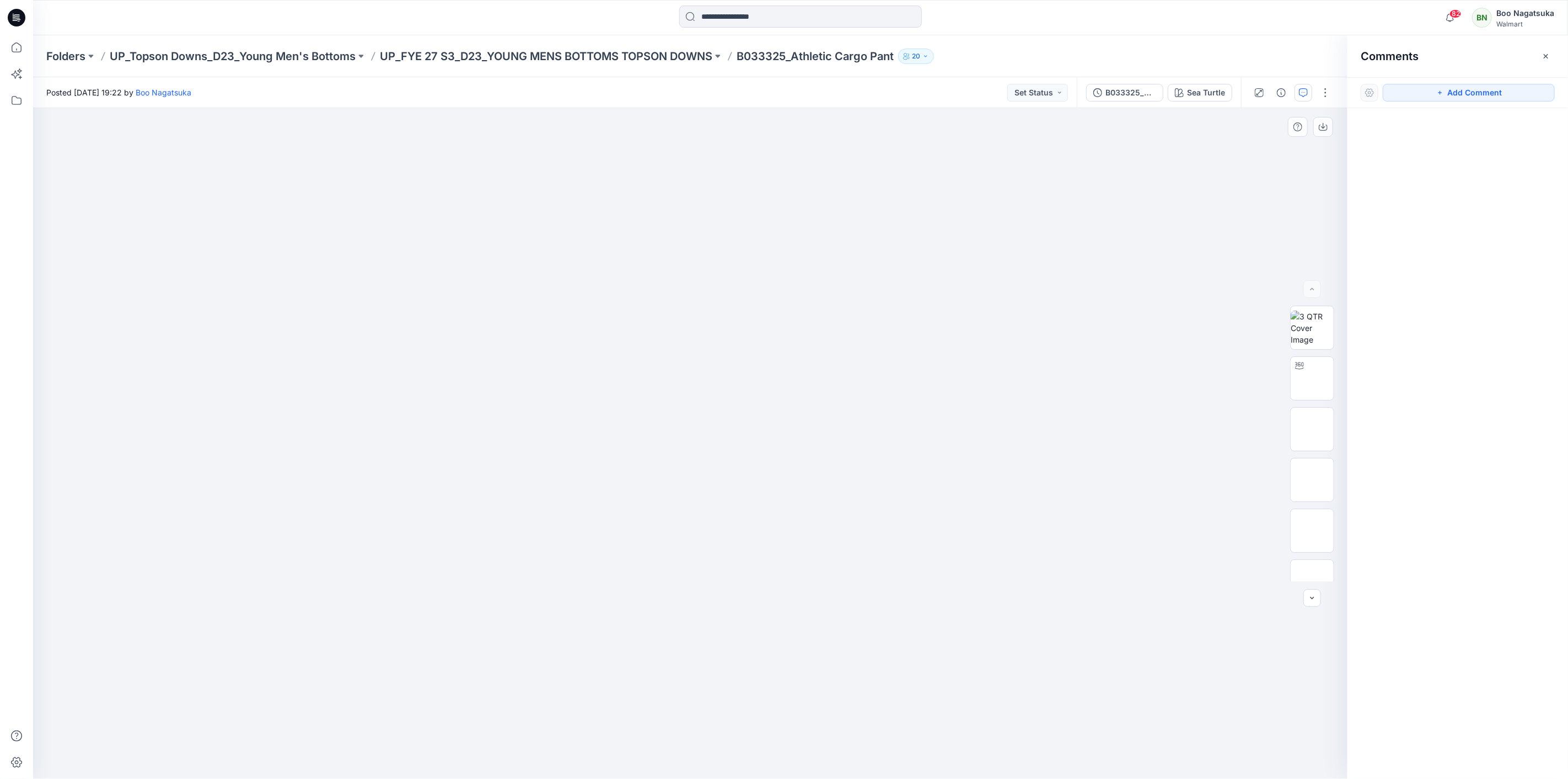
drag, startPoint x: 1413, startPoint y: 95, endPoint x: 1391, endPoint y: 105, distance: 24.2
click at [1413, 95] on button "Add Comment" at bounding box center [1469, 93] width 172 height 18
click at [500, 343] on div "1" at bounding box center [690, 443] width 1314 height 671
click at [511, 379] on textarea "**********" at bounding box center [574, 375] width 181 height 44
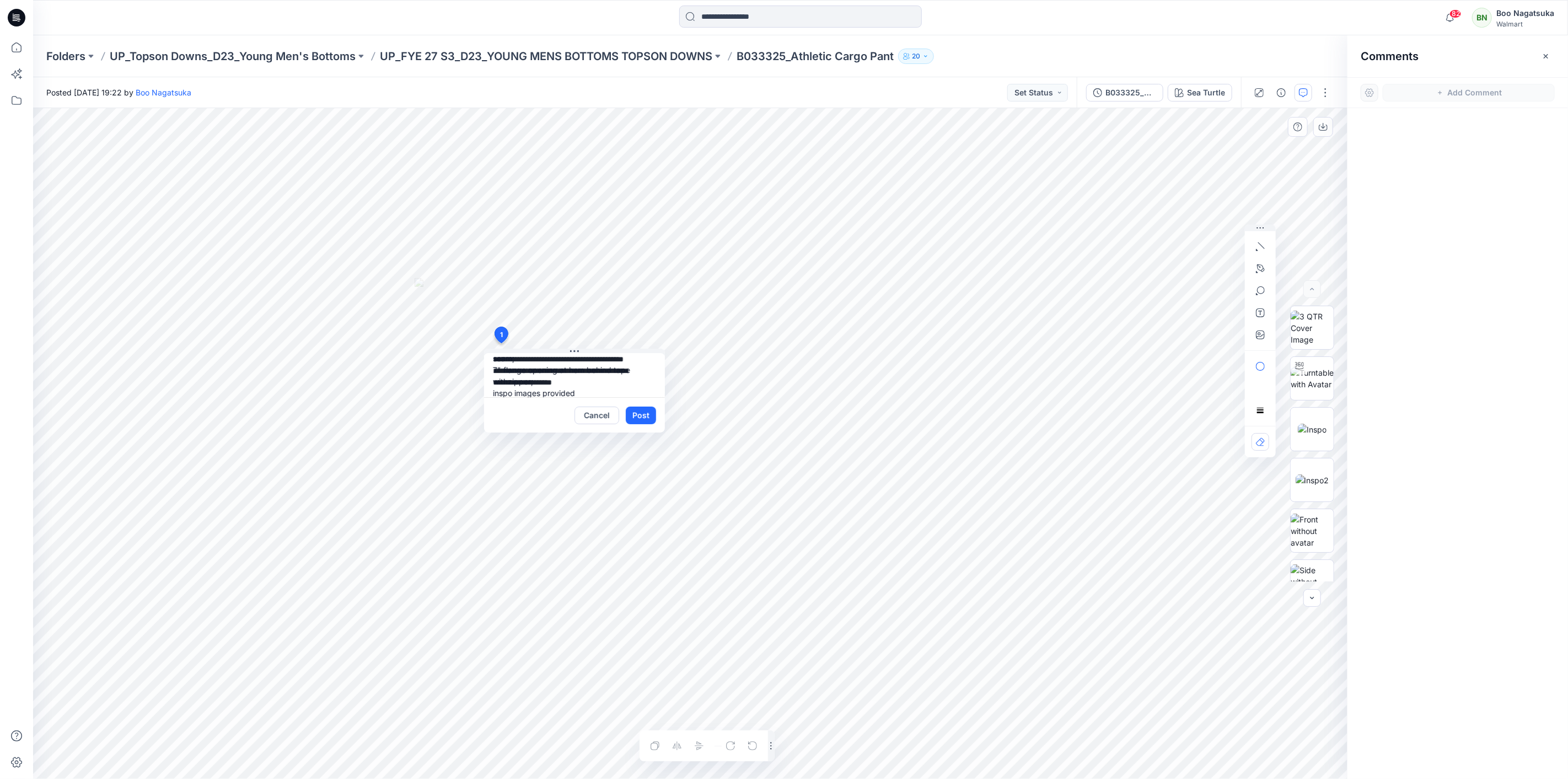
scroll to position [79, 0]
type textarea "**********"
click at [647, 412] on button "Post" at bounding box center [641, 415] width 30 height 18
